Goal: Task Accomplishment & Management: Manage account settings

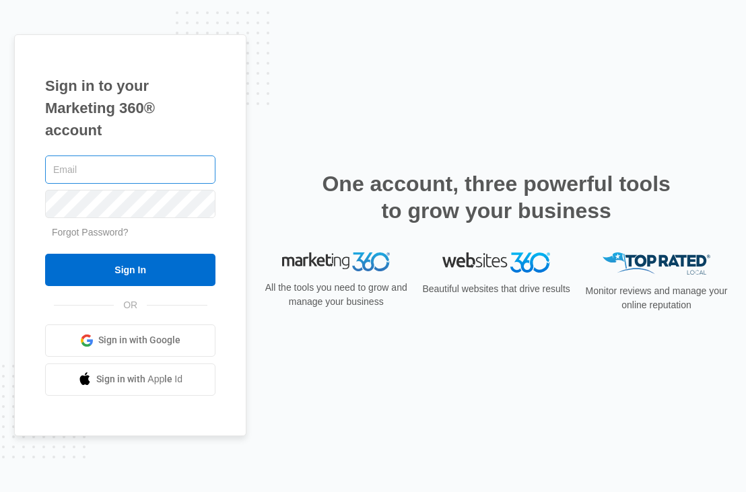
click at [119, 178] on input "text" at bounding box center [130, 169] width 170 height 28
type input "[EMAIL_ADDRESS][DOMAIN_NAME]"
click at [108, 237] on link "Forgot Password?" at bounding box center [90, 232] width 77 height 11
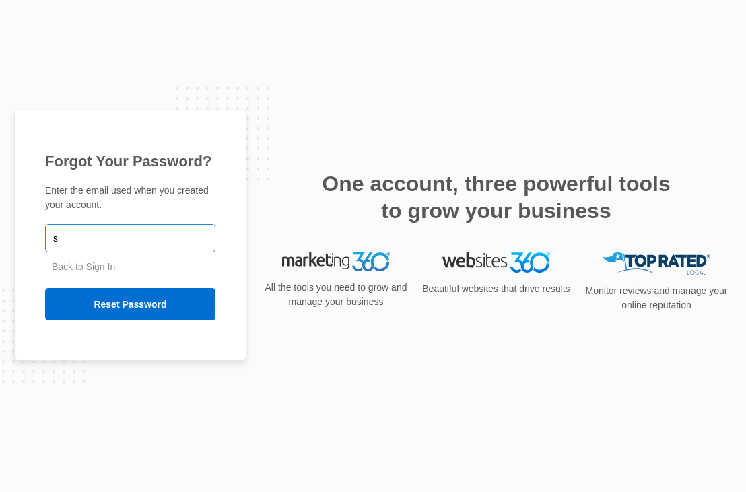
type input "[EMAIL_ADDRESS][DOMAIN_NAME]"
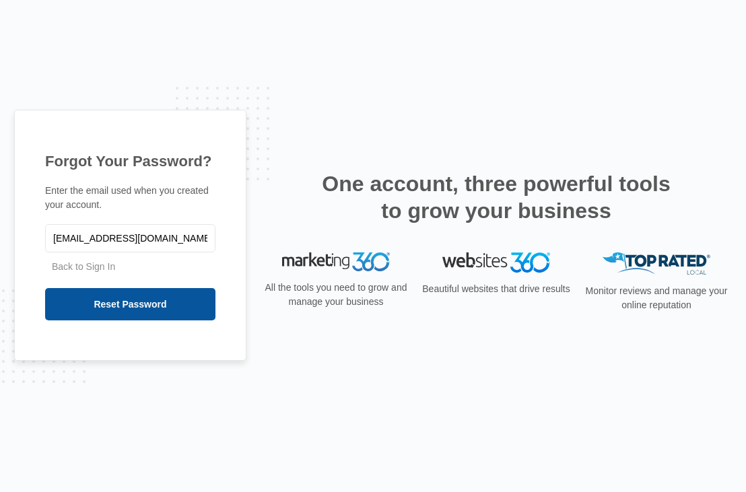
click at [117, 299] on input "Reset Password" at bounding box center [130, 304] width 170 height 32
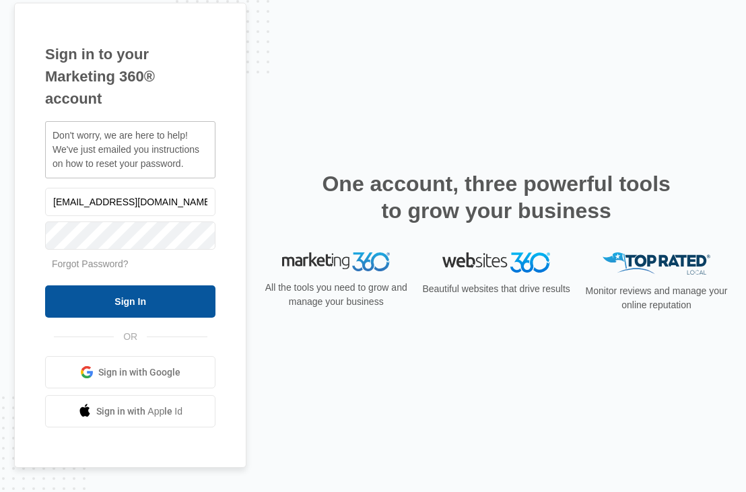
click at [136, 294] on input "Sign In" at bounding box center [130, 301] width 170 height 32
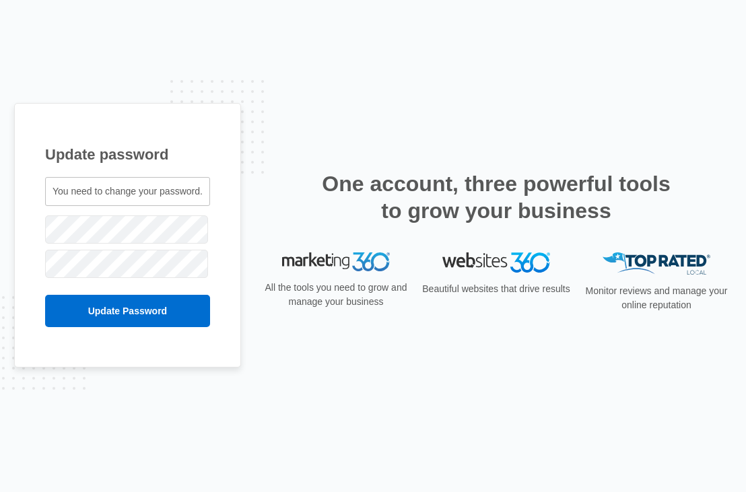
click at [161, 184] on div "You need to change your password." at bounding box center [127, 191] width 165 height 29
click at [145, 197] on span "You need to change your password." at bounding box center [127, 191] width 150 height 11
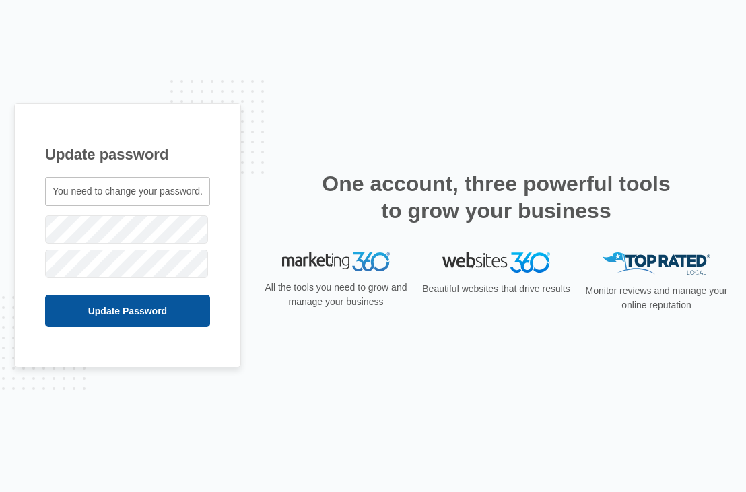
click at [109, 301] on input "Update Password" at bounding box center [127, 311] width 165 height 32
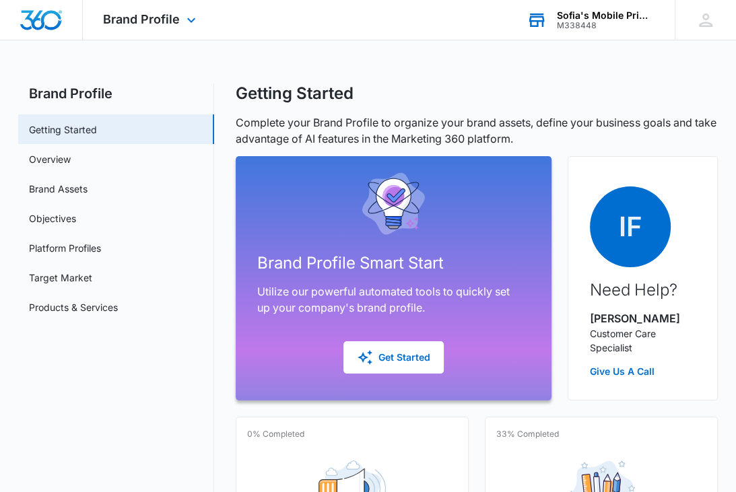
click at [588, 11] on div "Sofia's Mobile Primary Care LLC" at bounding box center [606, 15] width 98 height 11
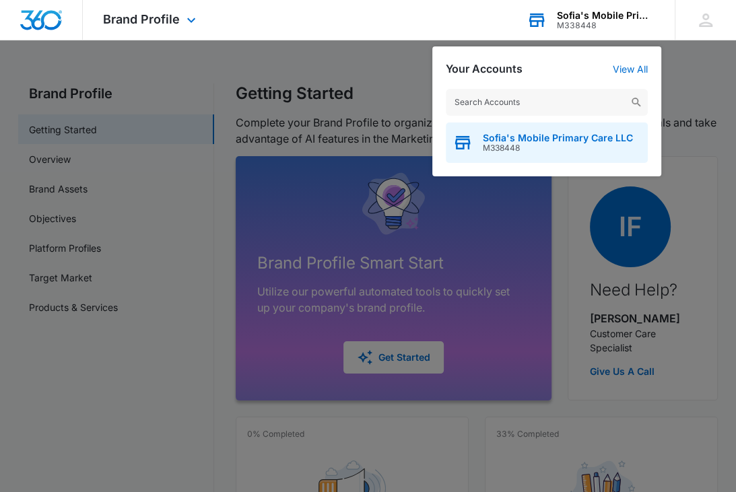
click at [542, 136] on span "Sofia's Mobile Primary Care LLC" at bounding box center [558, 138] width 150 height 11
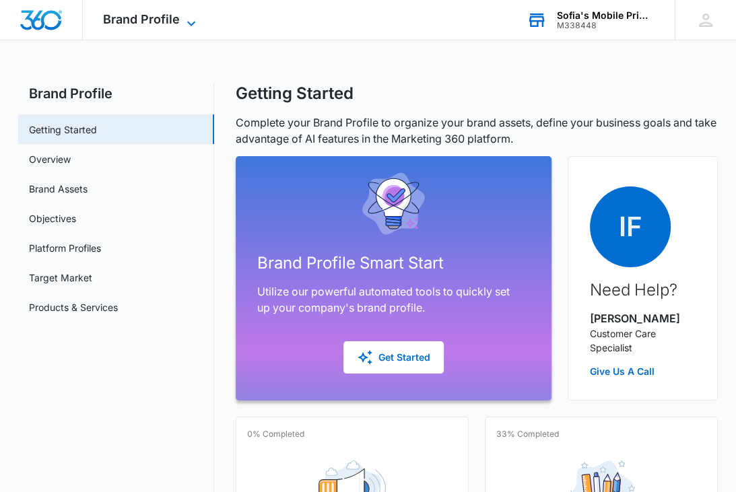
click at [197, 17] on icon at bounding box center [191, 23] width 16 height 16
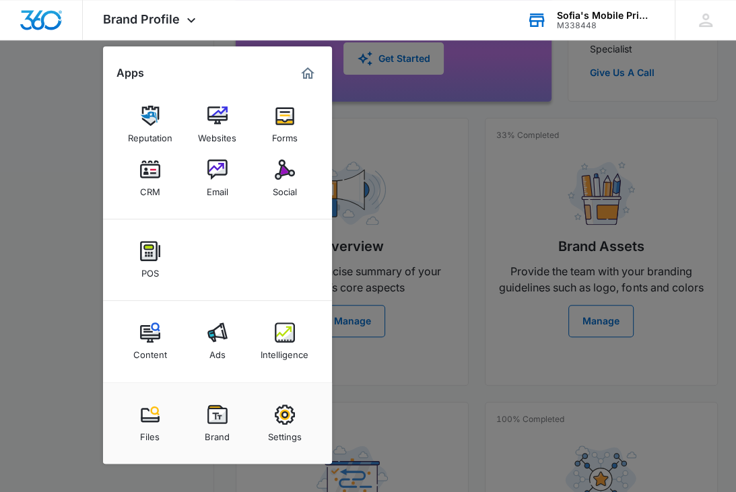
scroll to position [323, 0]
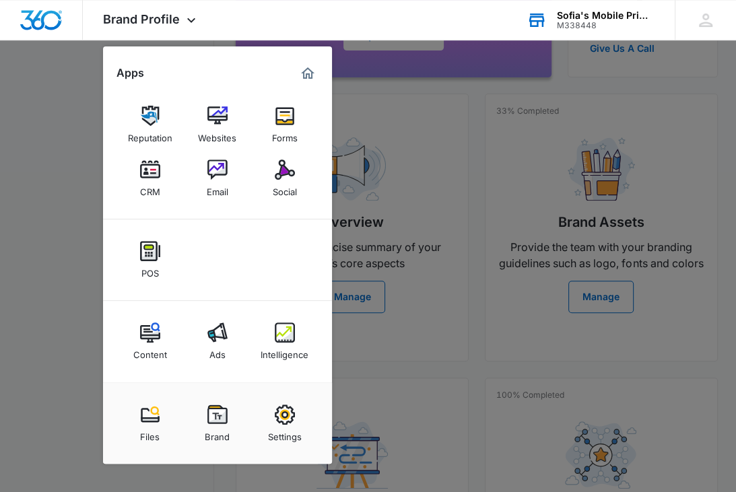
click at [65, 277] on div at bounding box center [368, 246] width 736 height 492
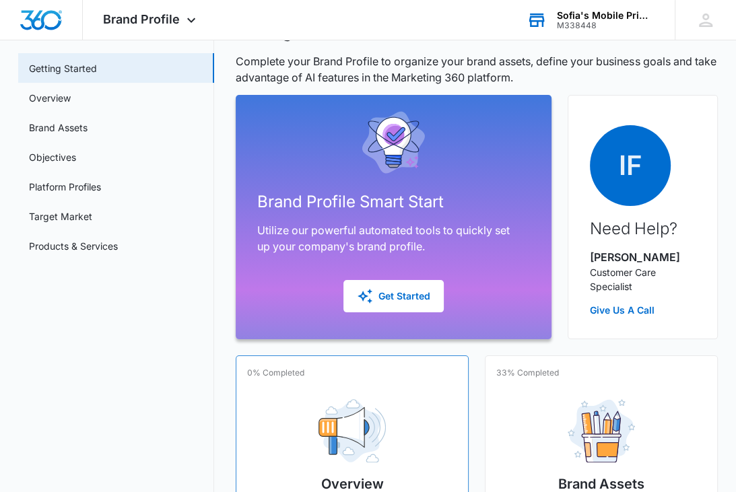
scroll to position [0, 0]
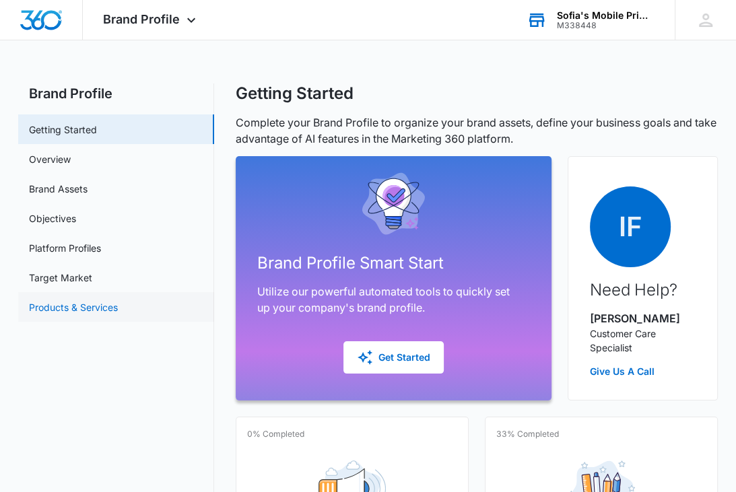
click at [74, 314] on link "Products & Services" at bounding box center [73, 307] width 89 height 14
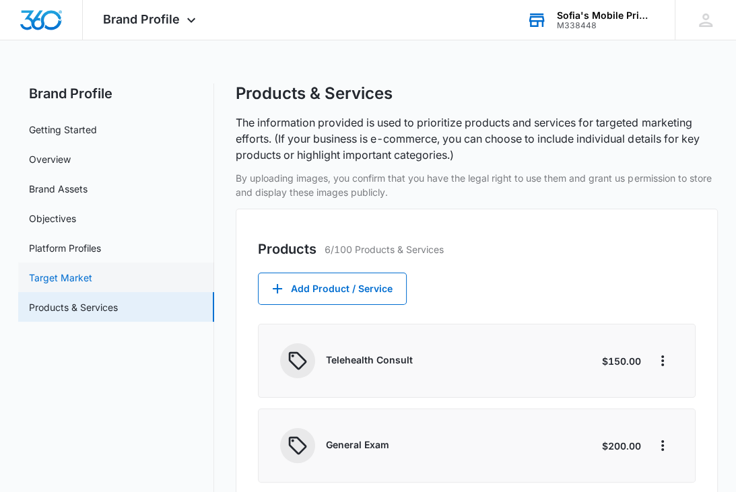
click at [67, 274] on link "Target Market" at bounding box center [60, 278] width 63 height 14
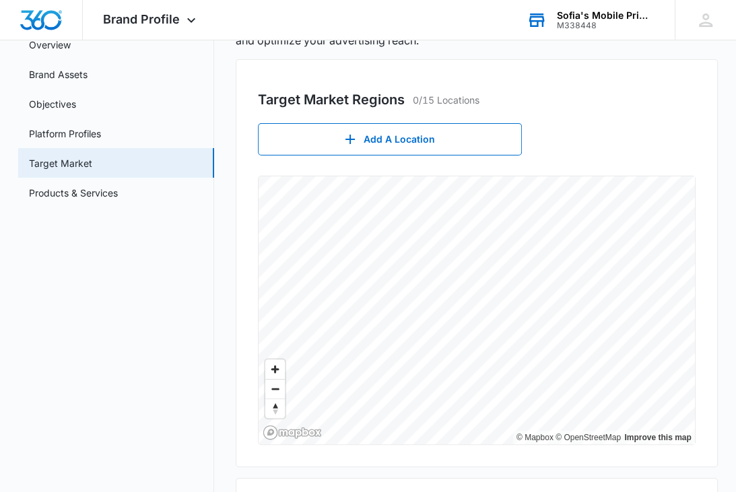
scroll to position [115, 0]
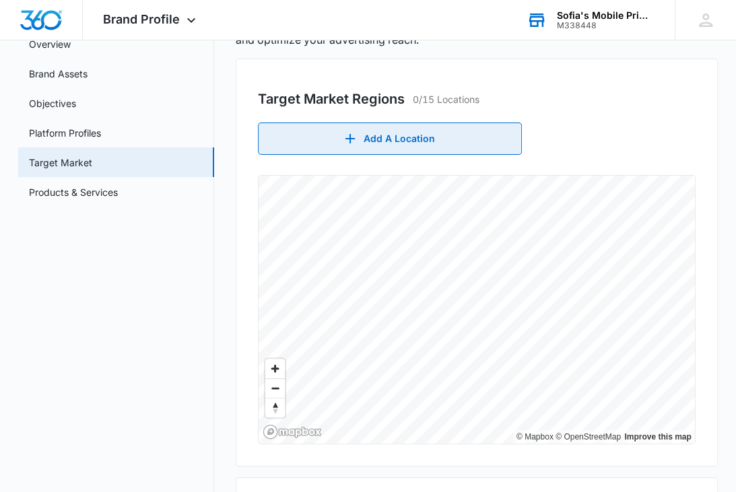
click at [405, 141] on button "Add A Location" at bounding box center [390, 138] width 264 height 32
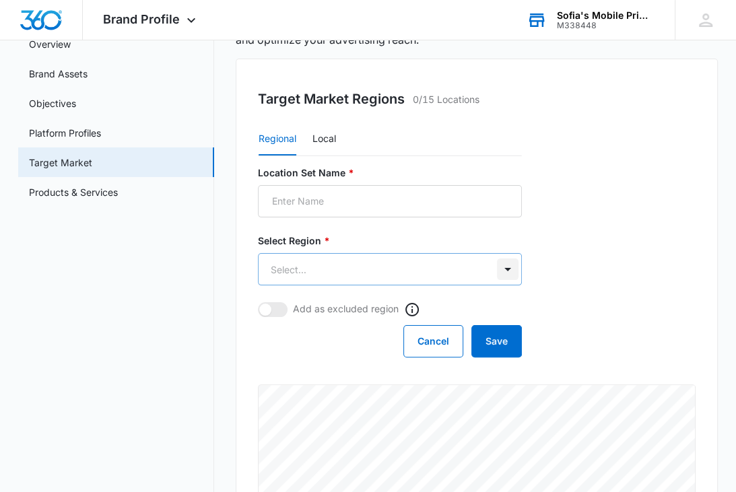
scroll to position [0, 0]
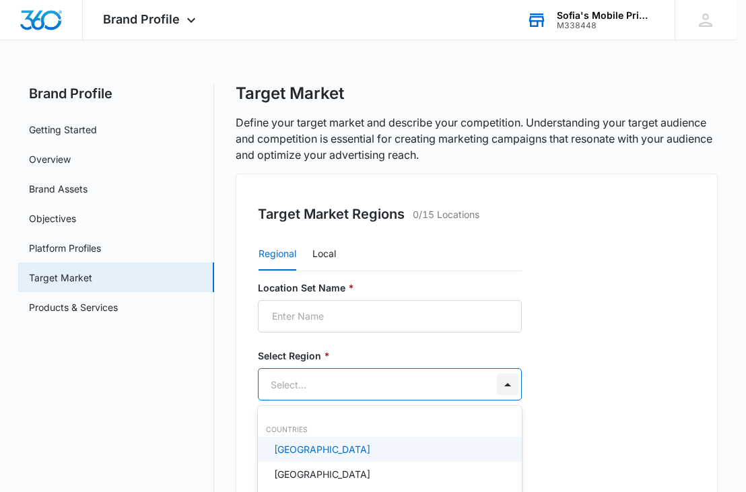
click at [511, 274] on body "Brand Profile Apps Reputation Websites Forms CRM Email Social POS Content Ads I…" at bounding box center [373, 246] width 746 height 492
click at [334, 450] on div "United States" at bounding box center [388, 449] width 229 height 14
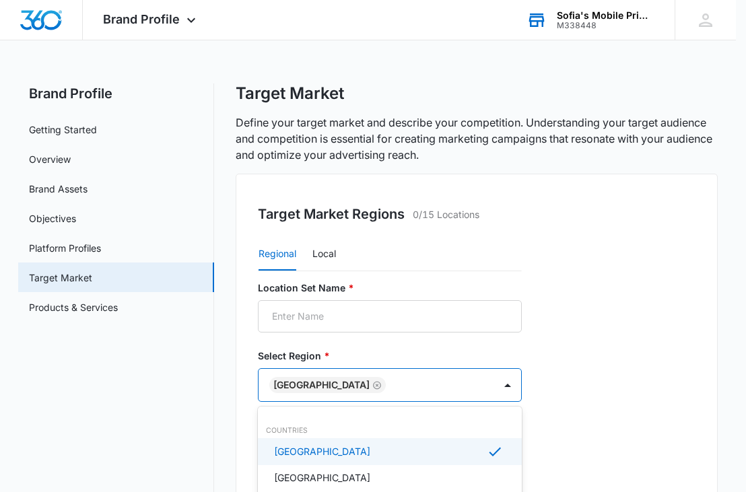
click at [509, 341] on div at bounding box center [373, 246] width 746 height 492
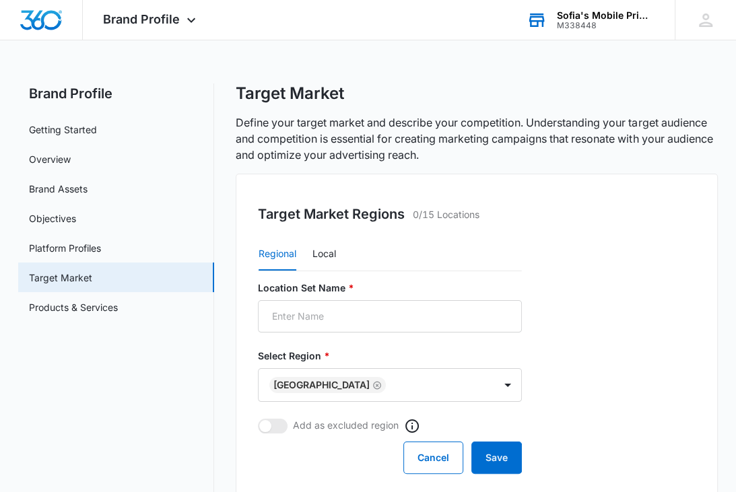
click at [57, 247] on link "Platform Profiles" at bounding box center [65, 248] width 72 height 14
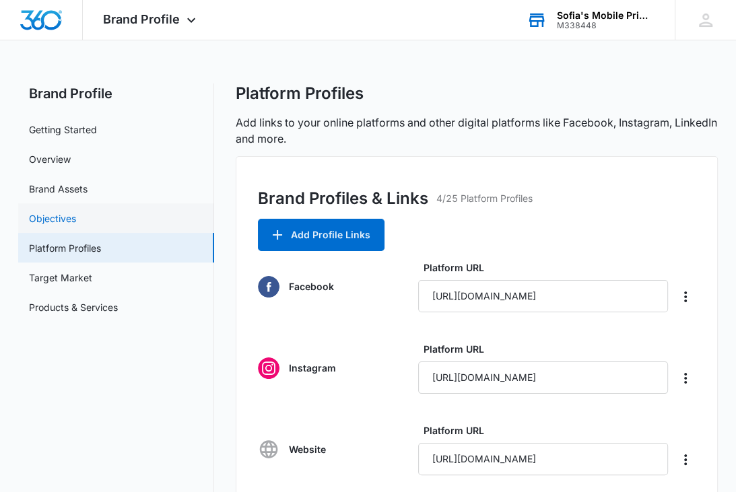
click at [57, 223] on link "Objectives" at bounding box center [52, 218] width 47 height 14
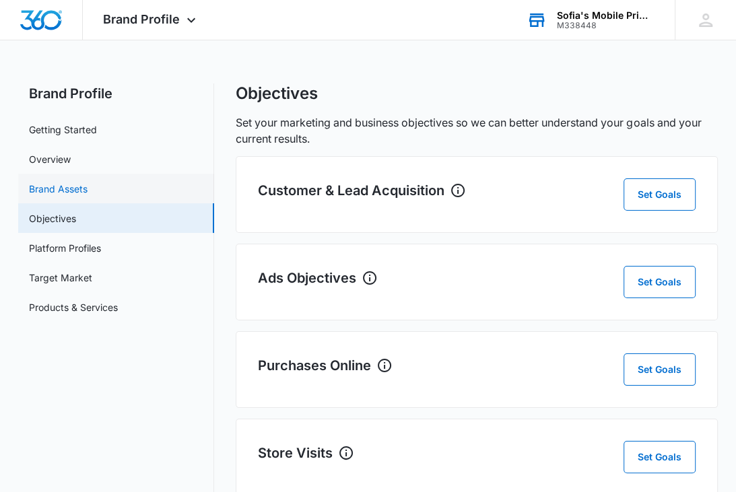
click at [62, 184] on link "Brand Assets" at bounding box center [58, 189] width 59 height 14
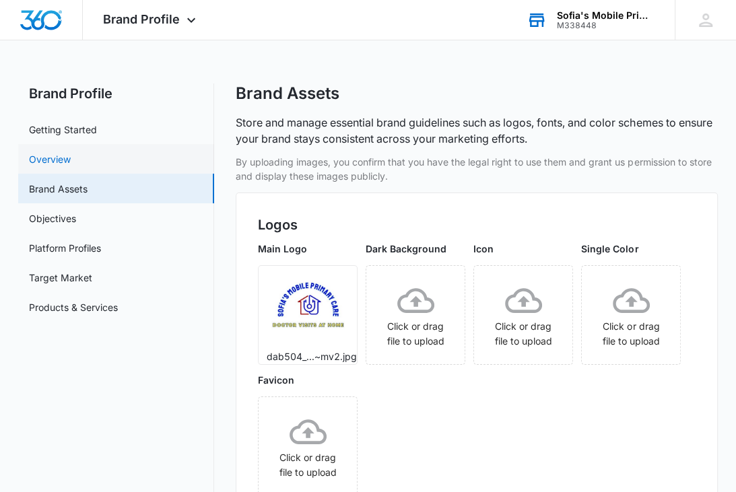
click at [53, 153] on link "Overview" at bounding box center [50, 159] width 42 height 14
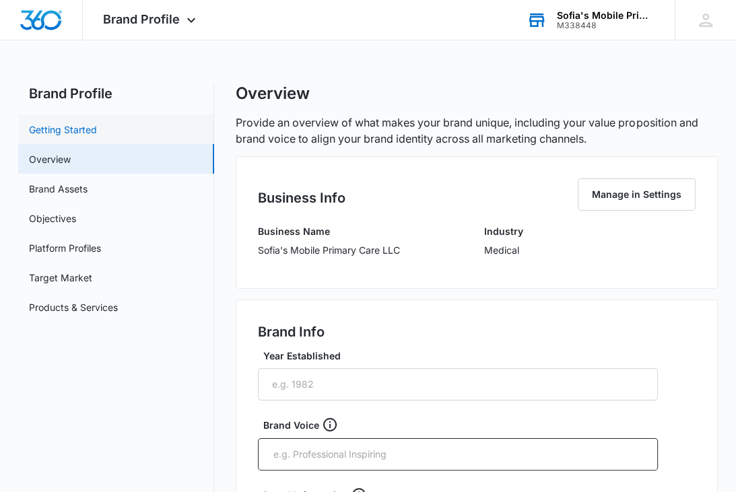
click at [83, 125] on link "Getting Started" at bounding box center [63, 129] width 68 height 14
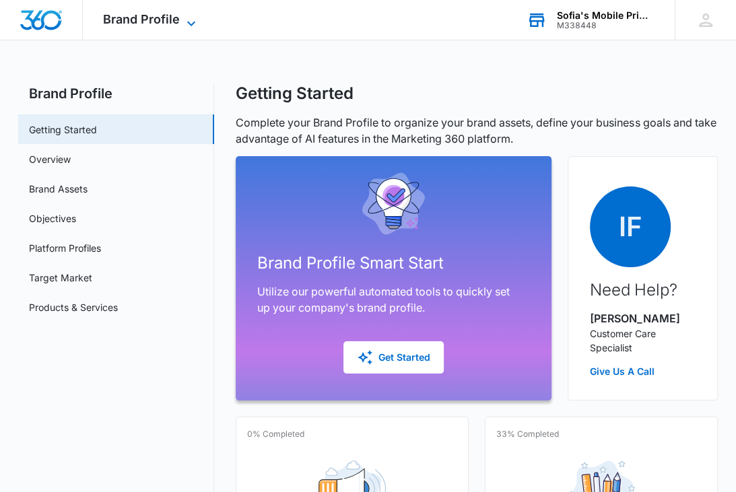
click at [176, 26] on span "Brand Profile" at bounding box center [141, 19] width 77 height 14
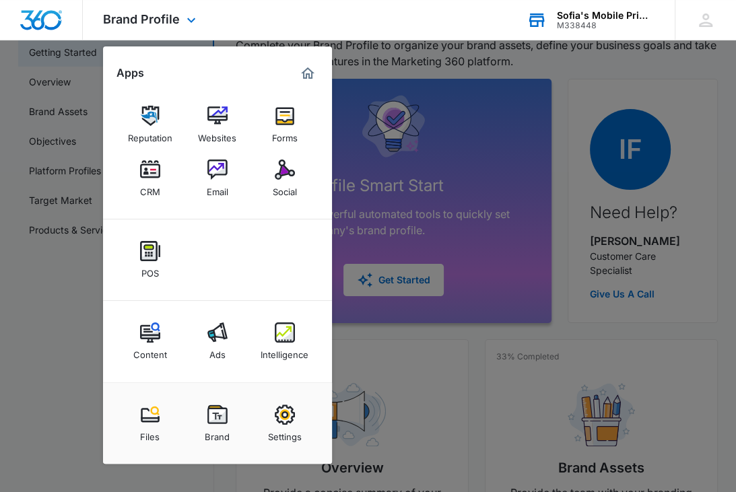
scroll to position [78, 0]
click at [292, 425] on div "Settings" at bounding box center [285, 433] width 34 height 17
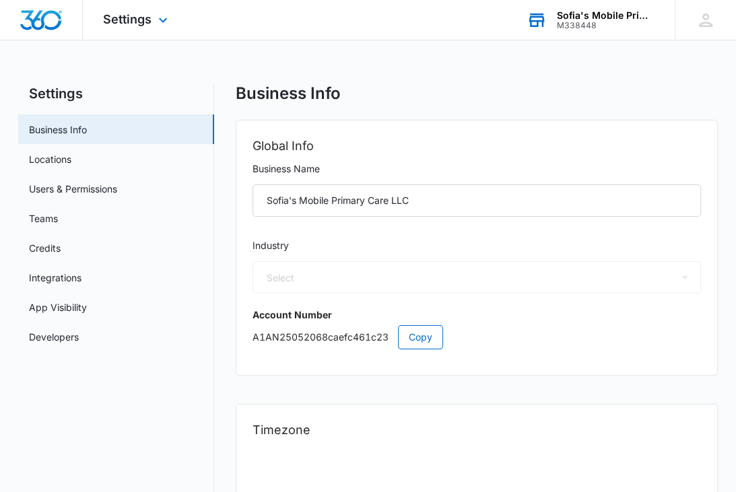
select select "13"
select select "US"
select select "America/New_York"
click at [54, 254] on link "Credits" at bounding box center [45, 248] width 32 height 14
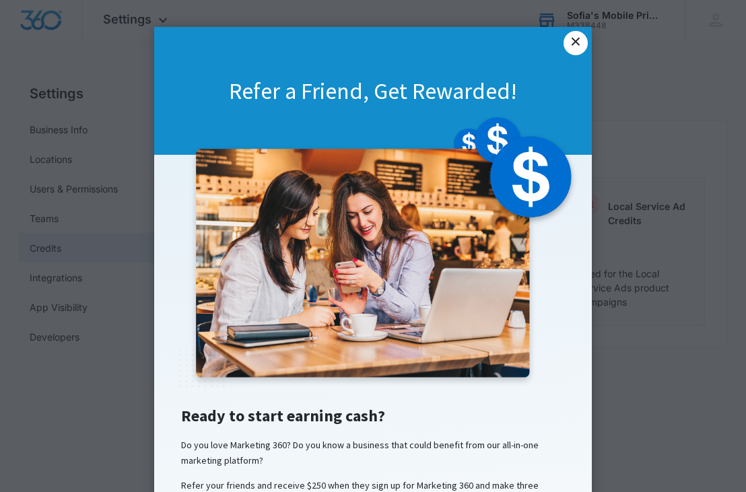
click at [577, 48] on link "×" at bounding box center [575, 43] width 24 height 24
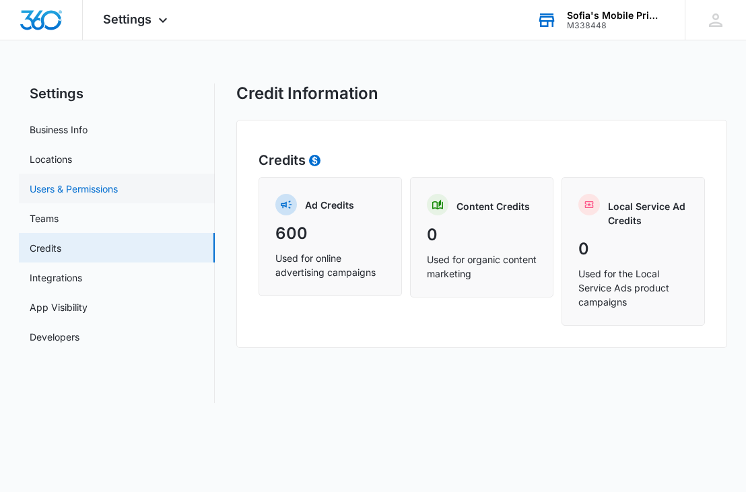
click at [86, 192] on link "Users & Permissions" at bounding box center [74, 189] width 88 height 14
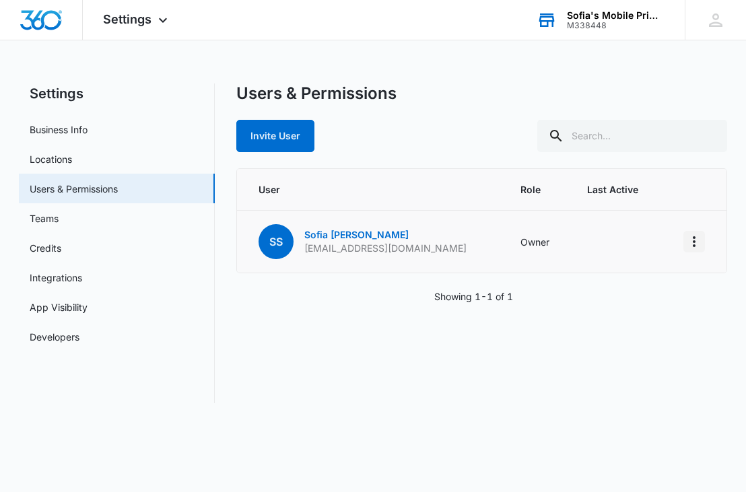
click at [695, 245] on icon "Actions" at bounding box center [694, 242] width 16 height 16
click at [62, 153] on link "Locations" at bounding box center [51, 159] width 42 height 14
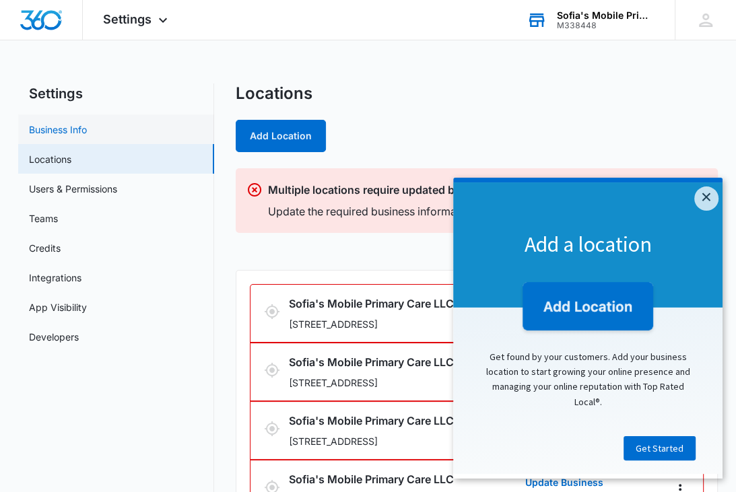
click at [59, 134] on link "Business Info" at bounding box center [58, 129] width 58 height 14
select select "13"
select select "US"
select select "America/New_York"
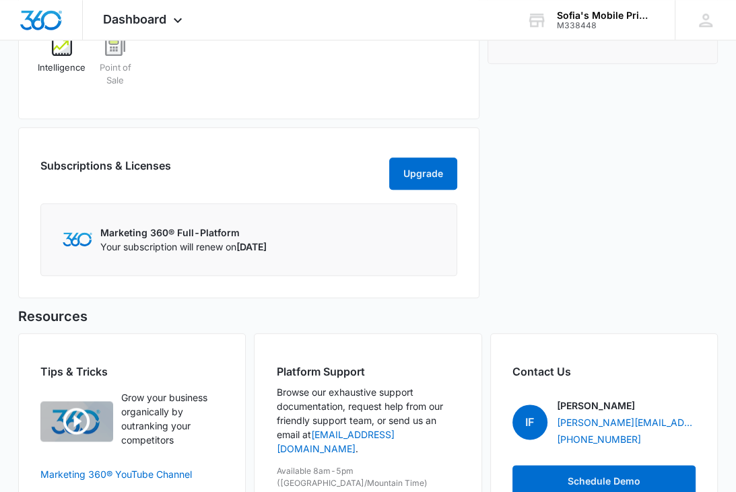
scroll to position [1012, 0]
click at [418, 170] on button "Upgrade" at bounding box center [423, 174] width 68 height 32
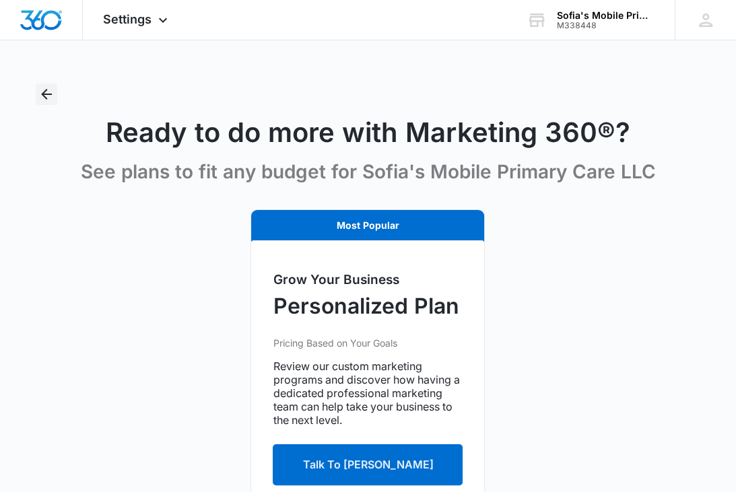
click at [43, 91] on icon "Back" at bounding box center [46, 94] width 16 height 16
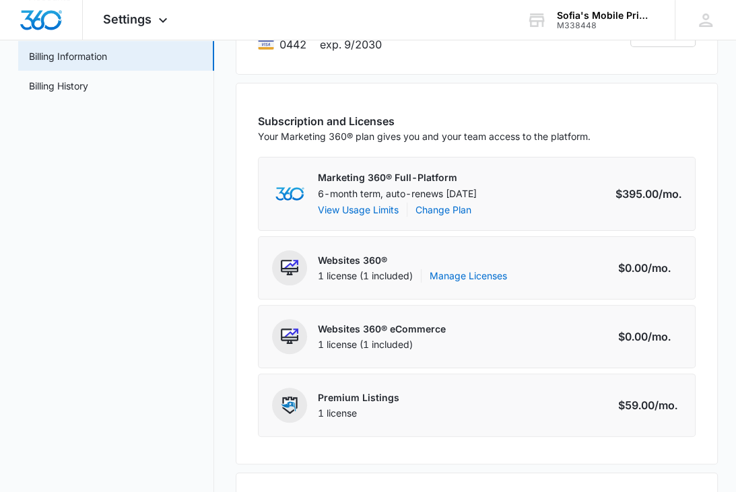
scroll to position [20, 0]
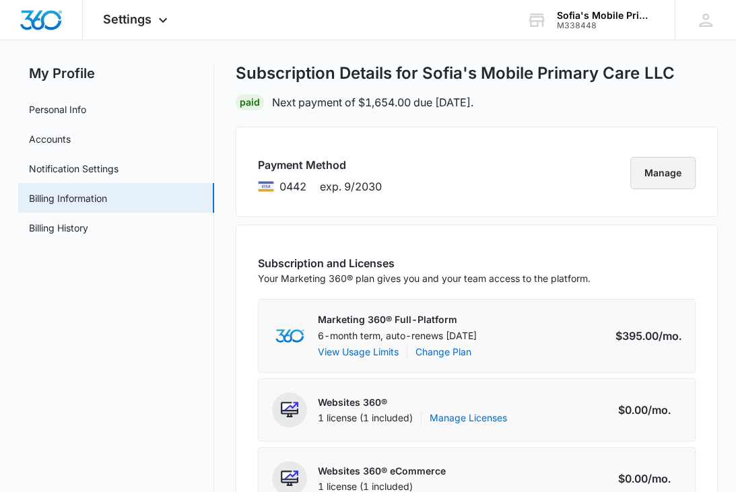
click at [685, 181] on button "Manage" at bounding box center [662, 173] width 65 height 32
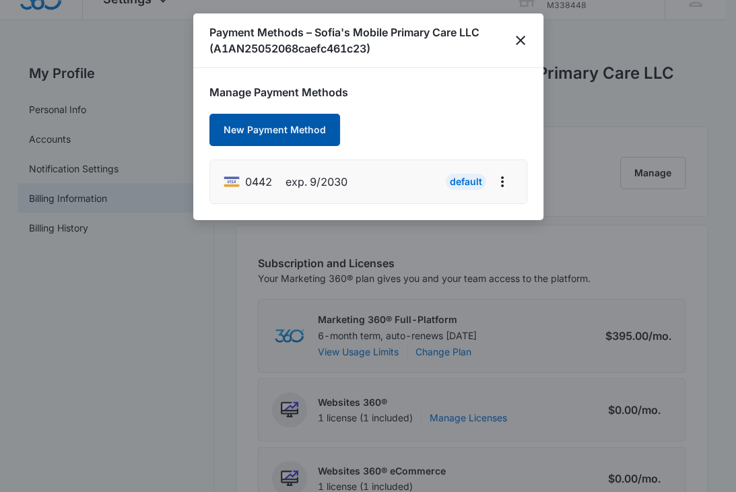
click at [269, 132] on button "New Payment Method" at bounding box center [274, 130] width 131 height 32
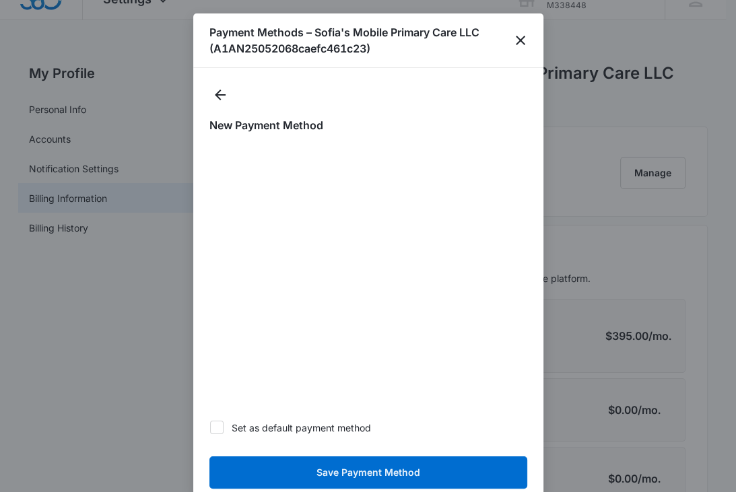
click at [219, 427] on icon at bounding box center [217, 427] width 12 height 12
click at [210, 427] on input "Set as default payment method" at bounding box center [209, 427] width 1 height 1
checkbox input "true"
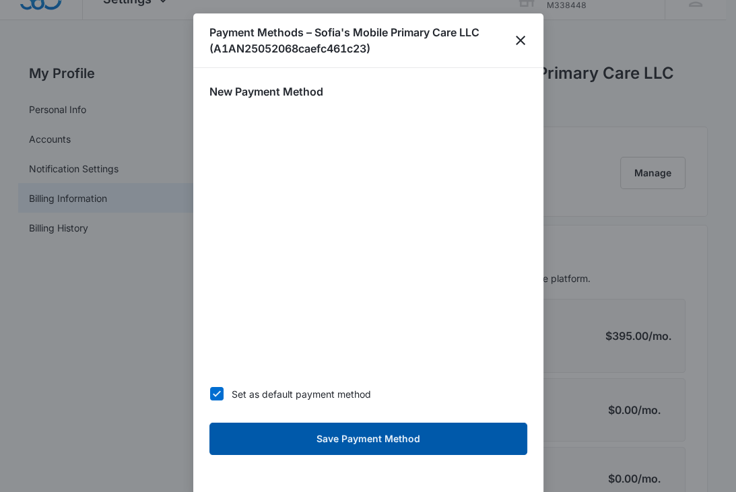
click at [281, 441] on button "Save Payment Method" at bounding box center [368, 439] width 318 height 32
